Goal: Find specific page/section: Find specific page/section

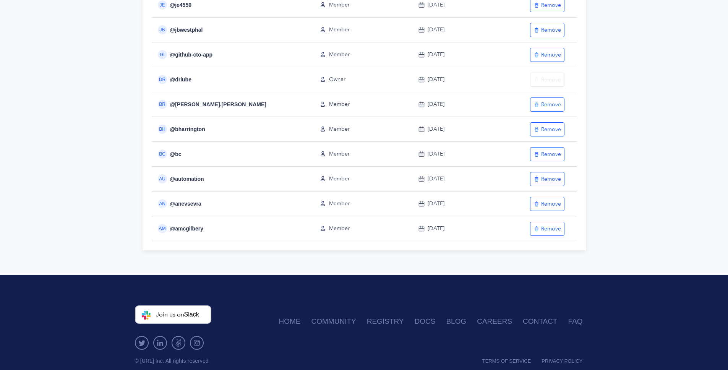
scroll to position [245, 0]
click at [227, 183] on div "AU @ automation" at bounding box center [230, 179] width 156 height 9
click at [165, 180] on span "AU" at bounding box center [162, 179] width 6 height 5
click at [191, 182] on div "AU @ automation" at bounding box center [230, 179] width 156 height 9
click at [202, 179] on div "AU @ automation" at bounding box center [230, 179] width 156 height 9
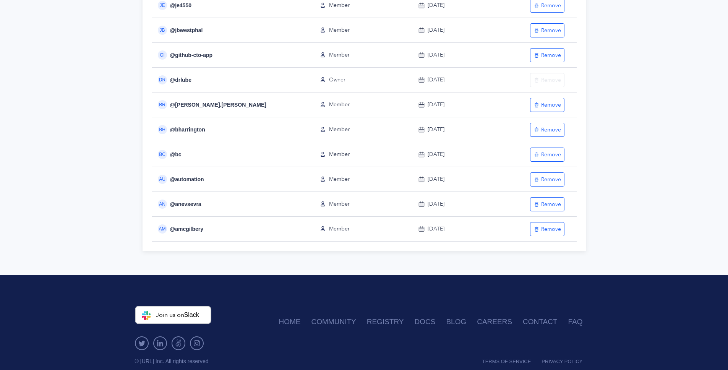
click at [204, 179] on span at bounding box center [205, 179] width 2 height 7
drag, startPoint x: 203, startPoint y: 179, endPoint x: 175, endPoint y: 179, distance: 27.5
click at [175, 179] on div "AU @ automation" at bounding box center [230, 179] width 156 height 9
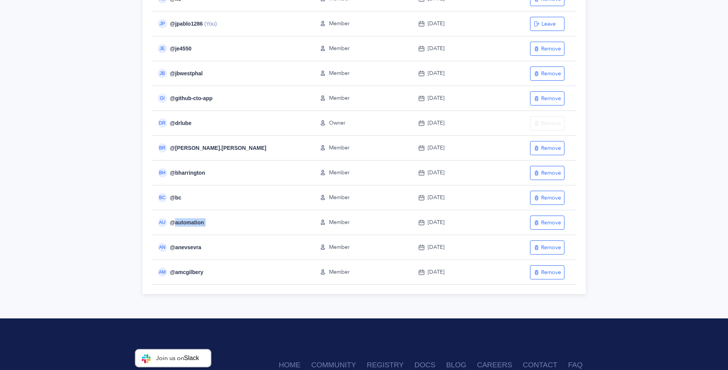
scroll to position [156, 0]
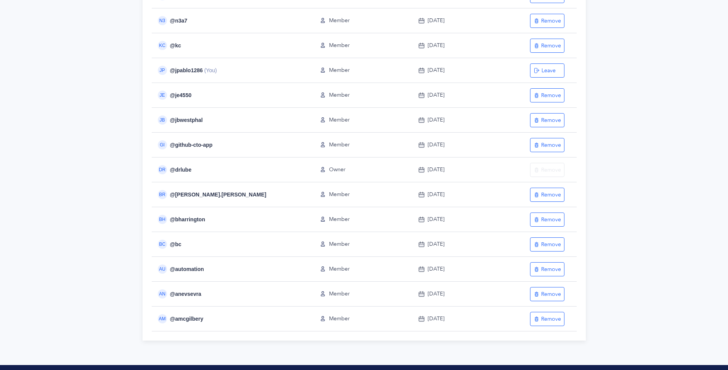
click at [213, 251] on td "BC @ [GEOGRAPHIC_DATA]" at bounding box center [233, 244] width 162 height 25
drag, startPoint x: 204, startPoint y: 269, endPoint x: 190, endPoint y: 269, distance: 14.9
click at [188, 269] on div "AU @ automation" at bounding box center [230, 268] width 156 height 9
click at [222, 267] on div "AU @ automation" at bounding box center [230, 268] width 156 height 9
drag, startPoint x: 203, startPoint y: 269, endPoint x: 173, endPoint y: 269, distance: 29.0
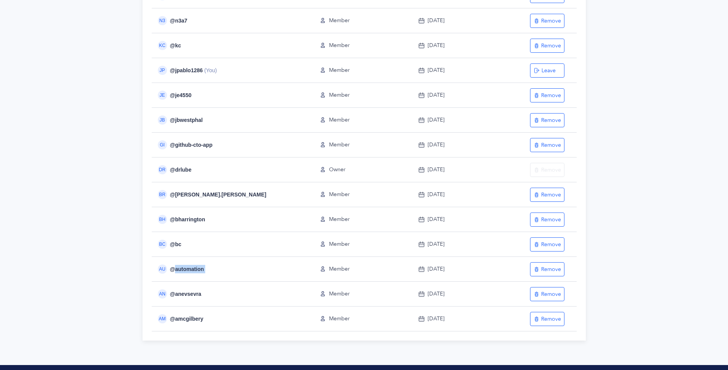
click at [173, 269] on div "AU @ automation" at bounding box center [230, 268] width 156 height 9
copy div "automation"
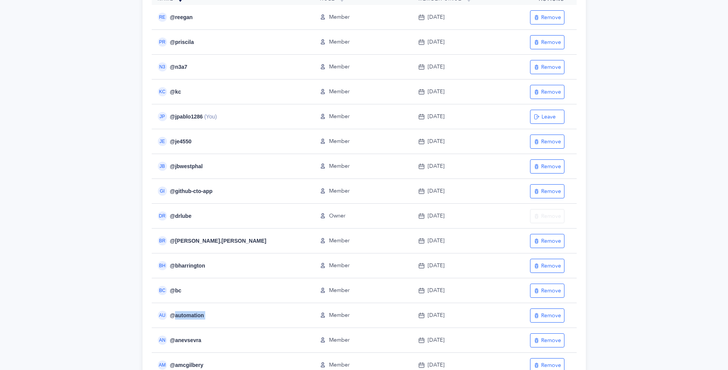
scroll to position [0, 0]
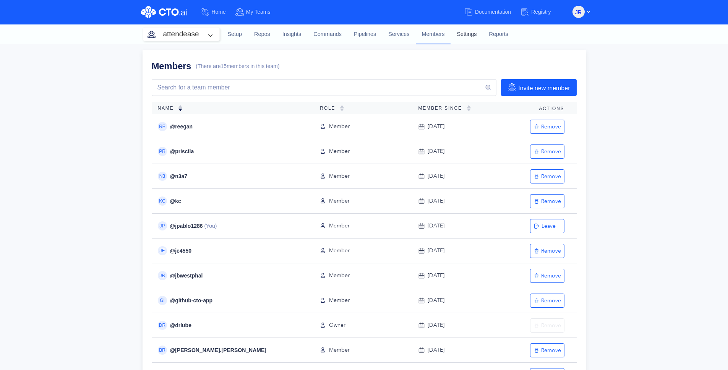
click at [470, 34] on link "Settings" at bounding box center [467, 34] width 32 height 21
